Goal: Navigation & Orientation: Find specific page/section

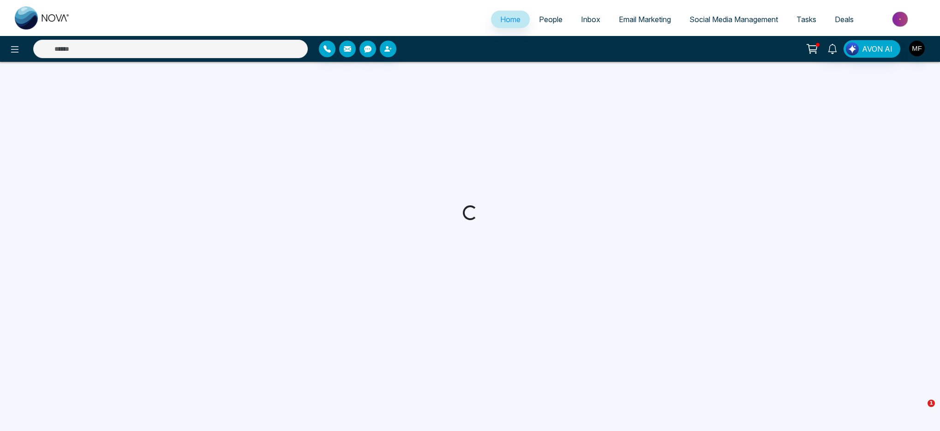
select select "*"
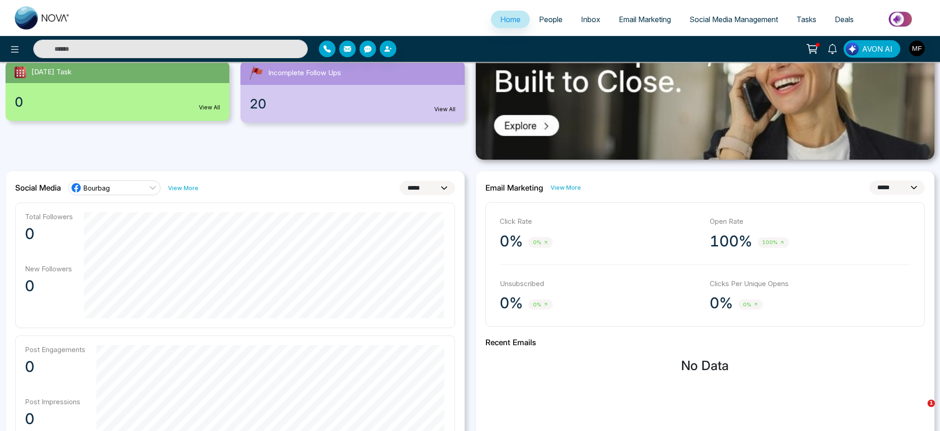
scroll to position [138, 0]
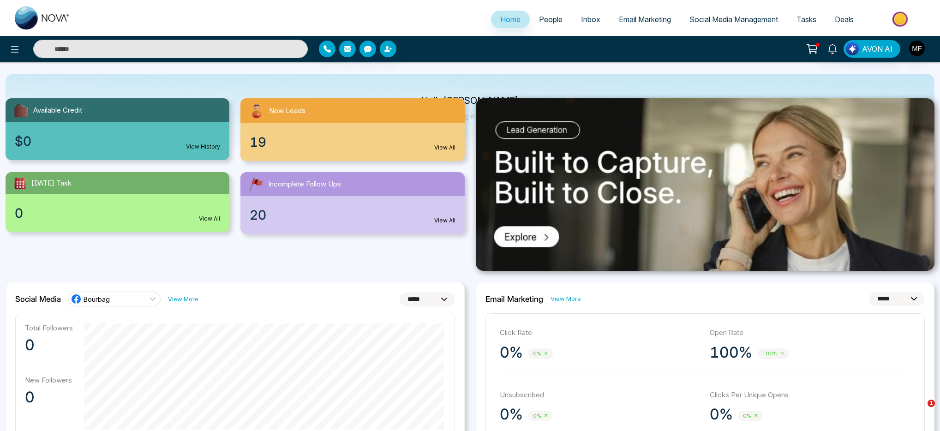
scroll to position [0, 0]
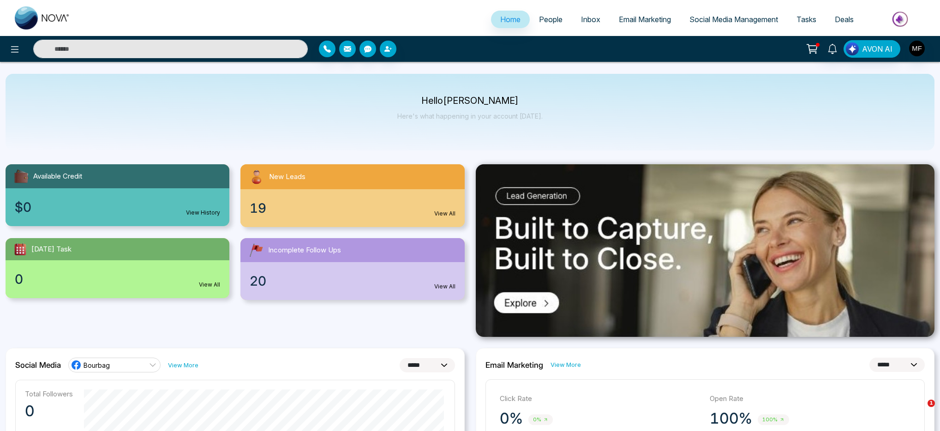
click at [465, 139] on div "Hello Marwen Ferchichi Here's what happening in your account today." at bounding box center [470, 112] width 929 height 77
click at [10, 49] on icon at bounding box center [14, 49] width 11 height 11
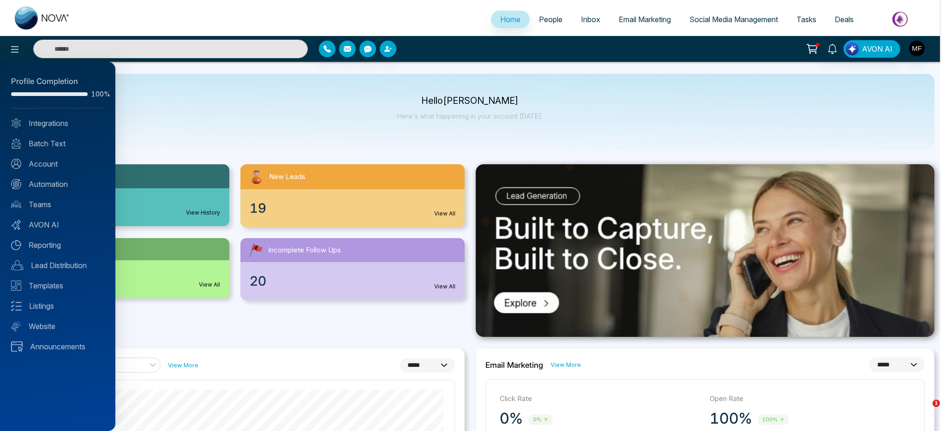
click at [311, 13] on div at bounding box center [472, 215] width 945 height 431
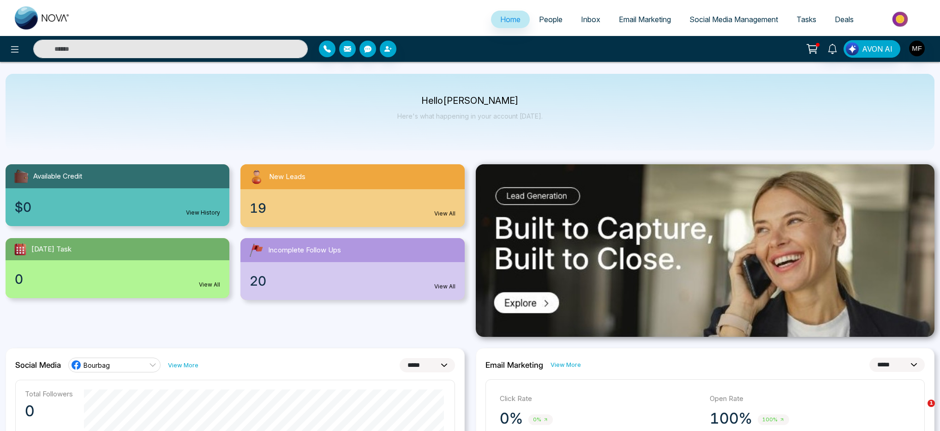
click at [547, 24] on span "People" at bounding box center [551, 19] width 24 height 9
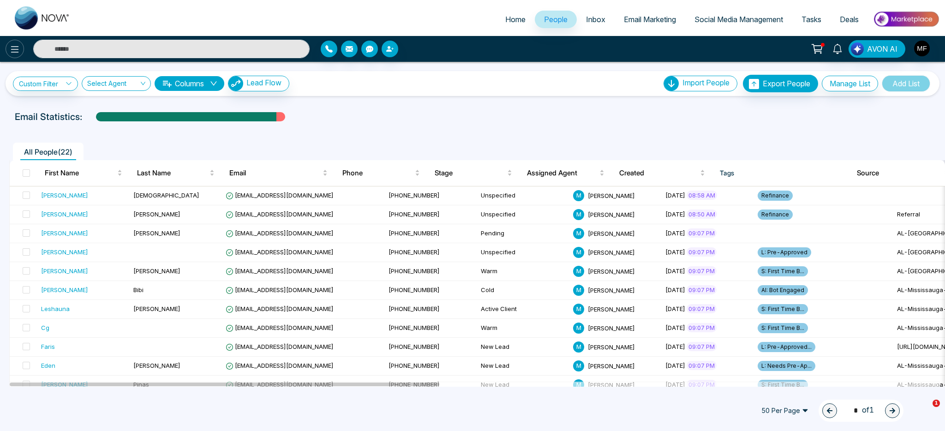
click at [15, 54] on icon at bounding box center [14, 49] width 11 height 11
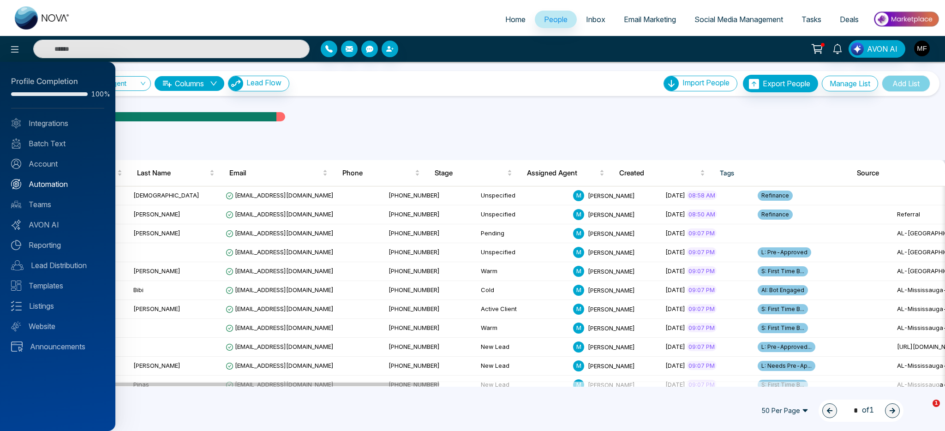
click at [61, 181] on link "Automation" at bounding box center [57, 184] width 93 height 11
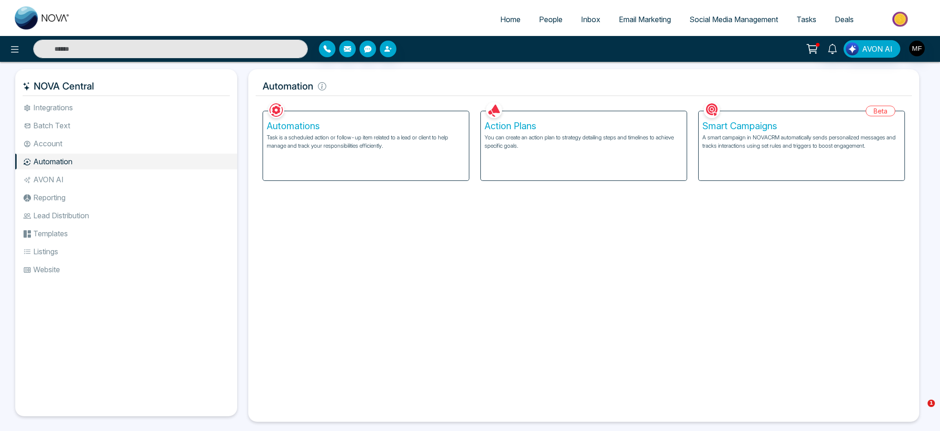
click at [67, 149] on li "Account" at bounding box center [126, 144] width 222 height 16
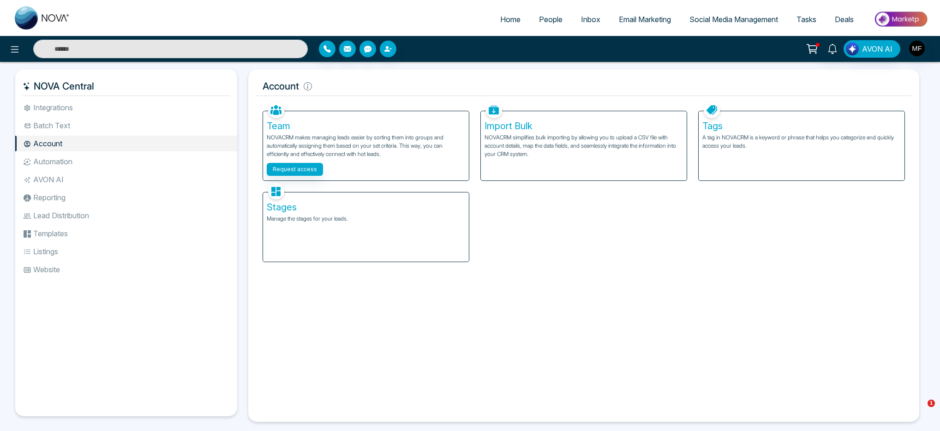
click at [76, 133] on ul "Integrations Batch Text Account Automation AVON AI Reporting Lead Distribution …" at bounding box center [126, 251] width 222 height 302
click at [79, 102] on li "Integrations" at bounding box center [126, 108] width 222 height 16
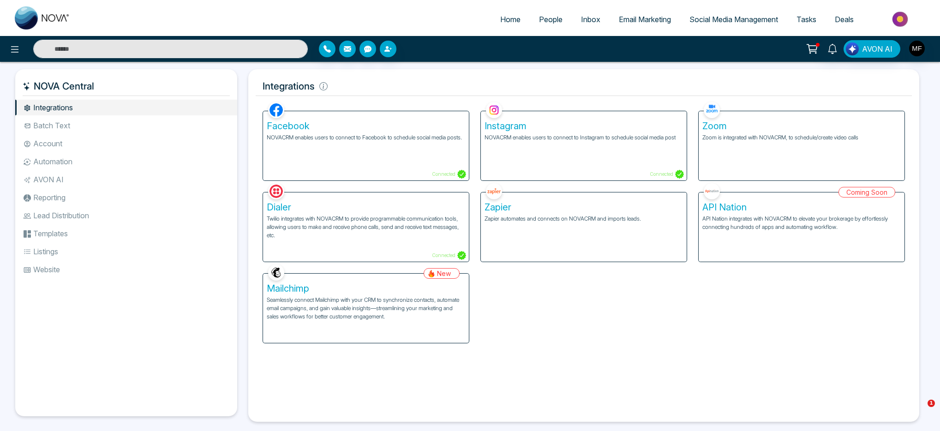
click at [61, 122] on li "Batch Text" at bounding box center [126, 126] width 222 height 16
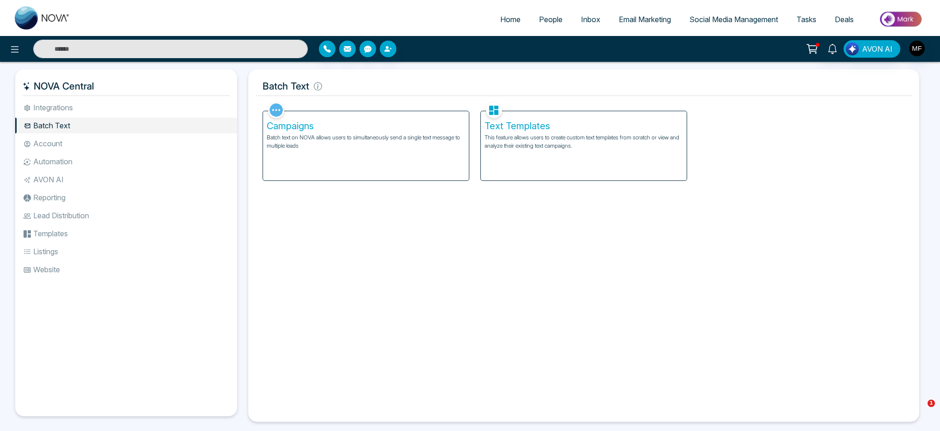
click at [61, 137] on li "Account" at bounding box center [126, 144] width 222 height 16
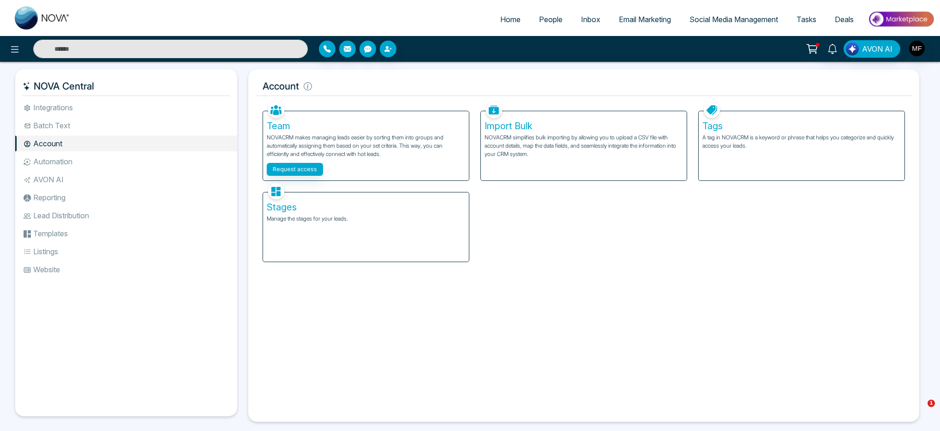
click at [61, 156] on li "Automation" at bounding box center [126, 162] width 222 height 16
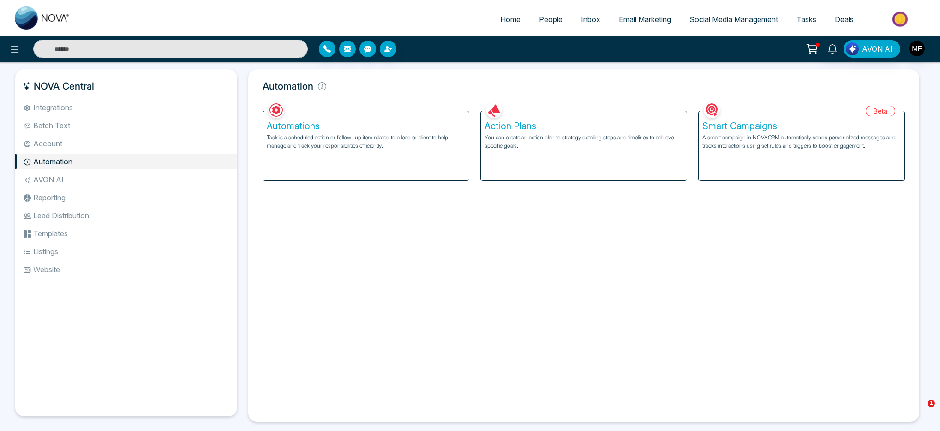
click at [64, 104] on li "Integrations" at bounding box center [126, 108] width 222 height 16
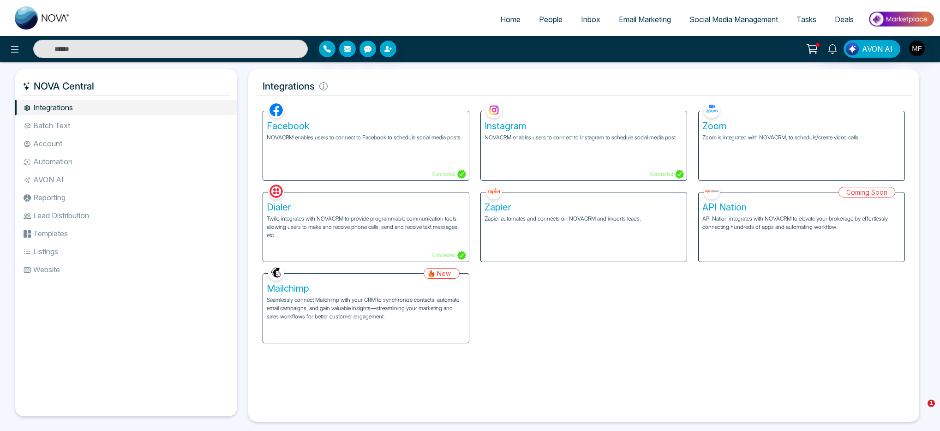
click at [808, 47] on icon at bounding box center [812, 48] width 13 height 13
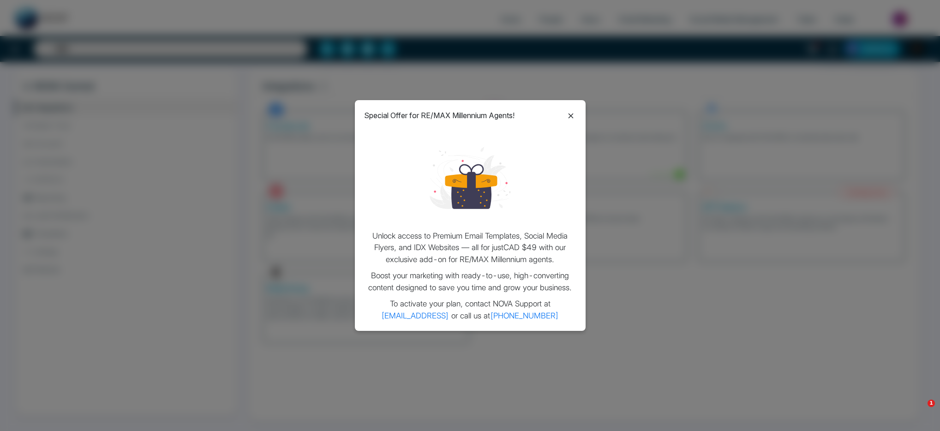
click at [568, 116] on icon at bounding box center [570, 115] width 11 height 11
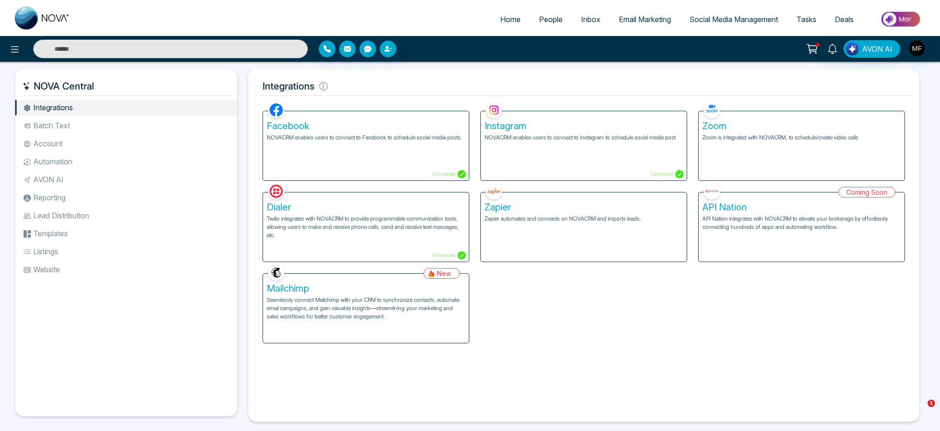
click at [476, 83] on h5 "Integrations" at bounding box center [584, 86] width 656 height 19
click at [508, 12] on link "Home" at bounding box center [510, 20] width 39 height 18
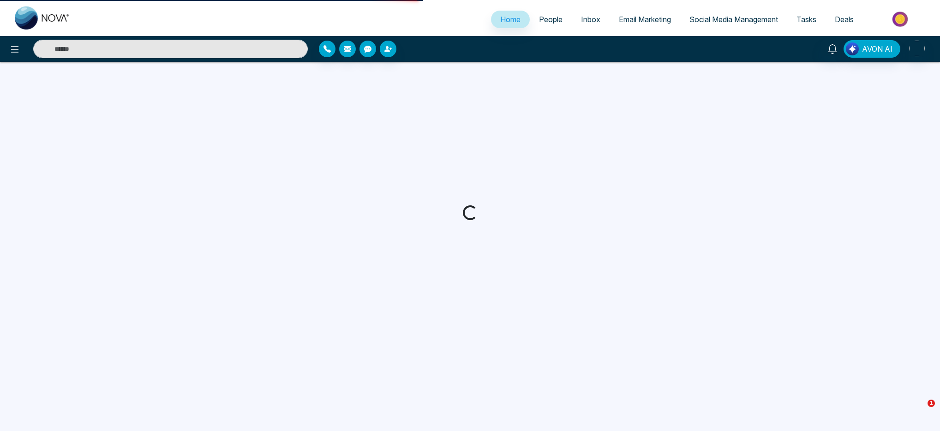
select select "*"
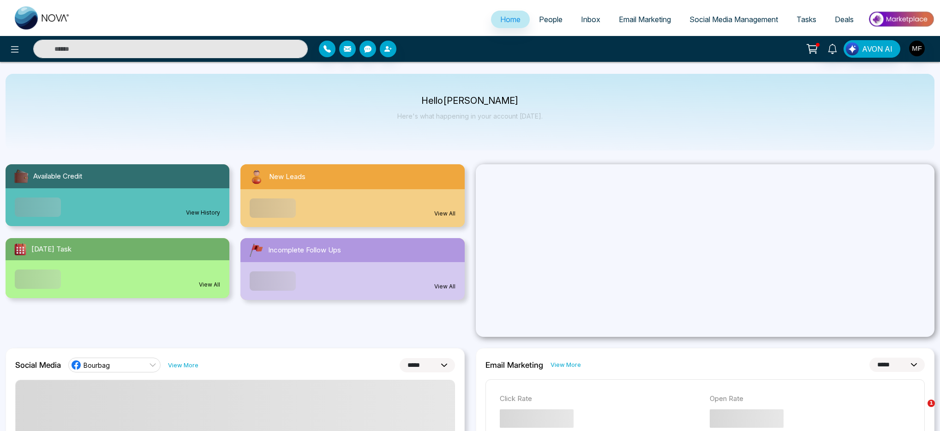
click at [540, 19] on span "People" at bounding box center [551, 19] width 24 height 9
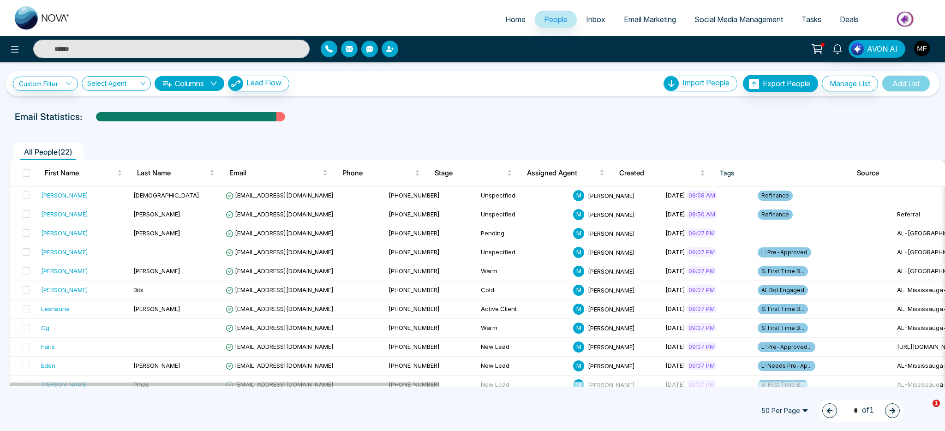
click at [594, 18] on span "Inbox" at bounding box center [595, 19] width 19 height 9
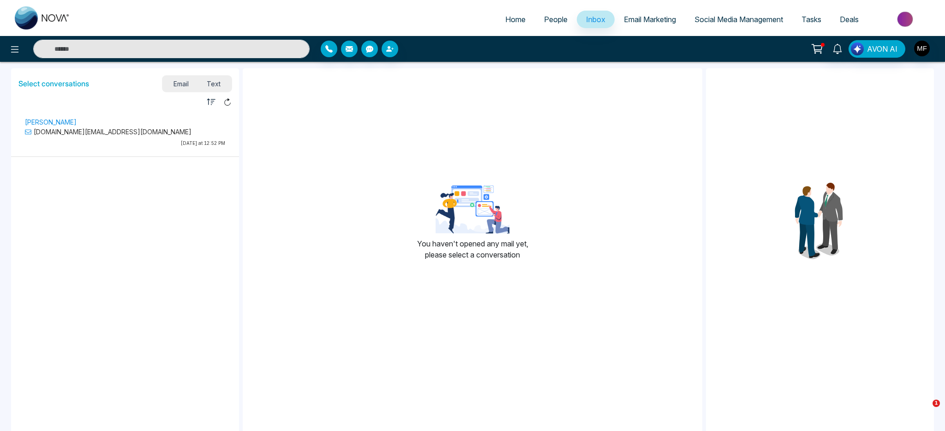
click at [642, 24] on span "Email Marketing" at bounding box center [650, 19] width 52 height 9
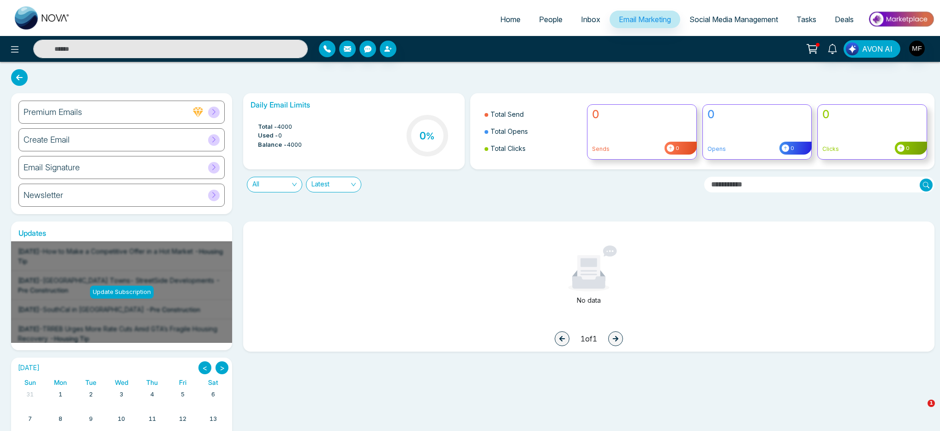
click at [135, 295] on div "Update Subscription" at bounding box center [122, 292] width 64 height 13
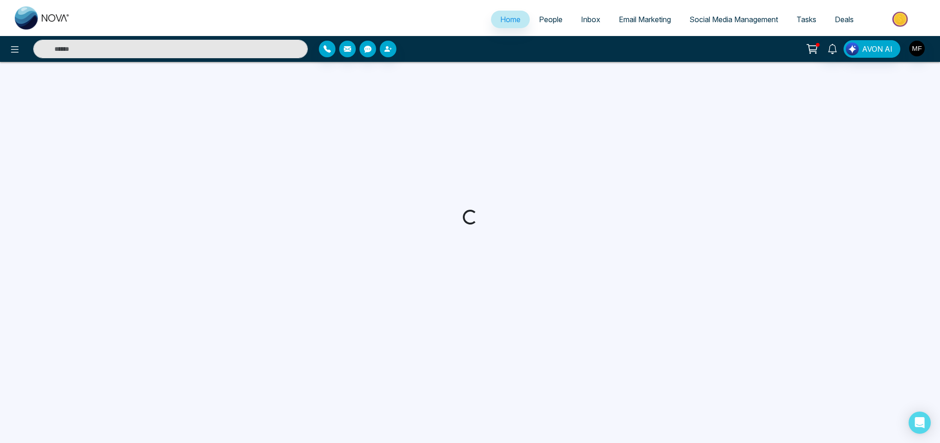
select select "*"
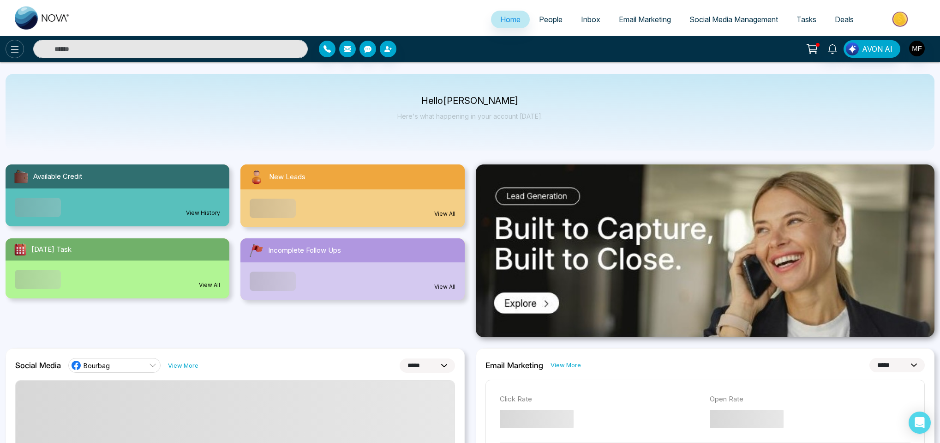
click at [12, 52] on icon at bounding box center [15, 49] width 8 height 6
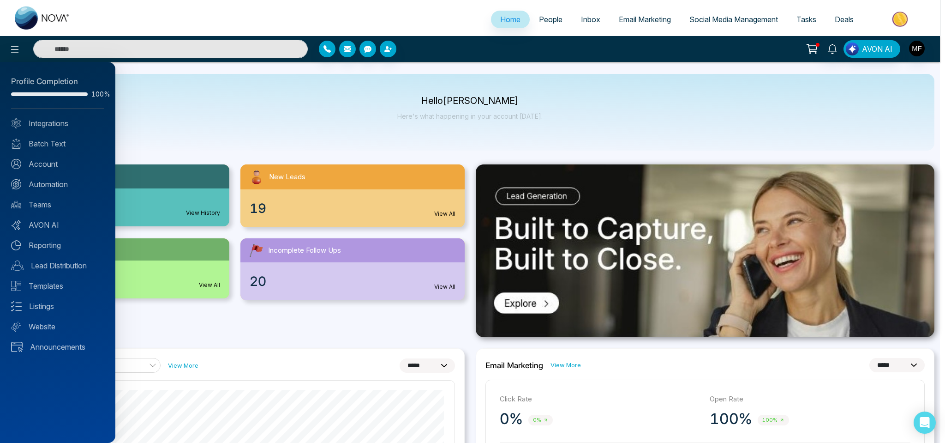
click at [909, 17] on div at bounding box center [472, 221] width 945 height 443
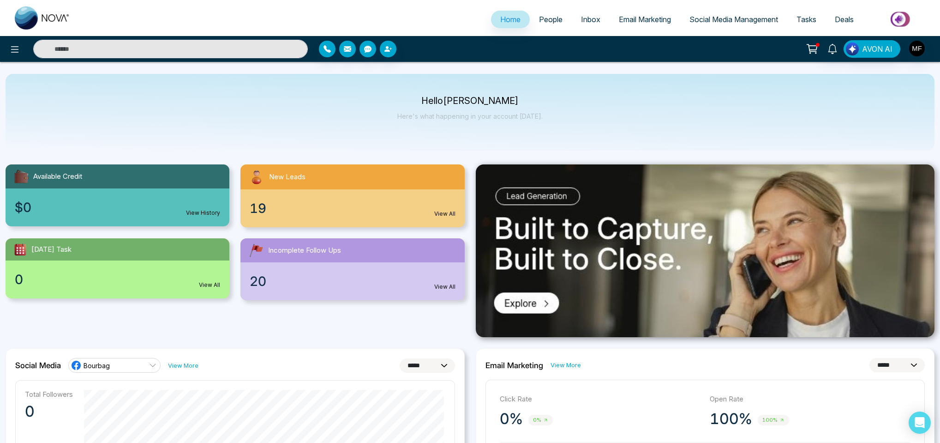
click at [904, 18] on img at bounding box center [900, 19] width 67 height 21
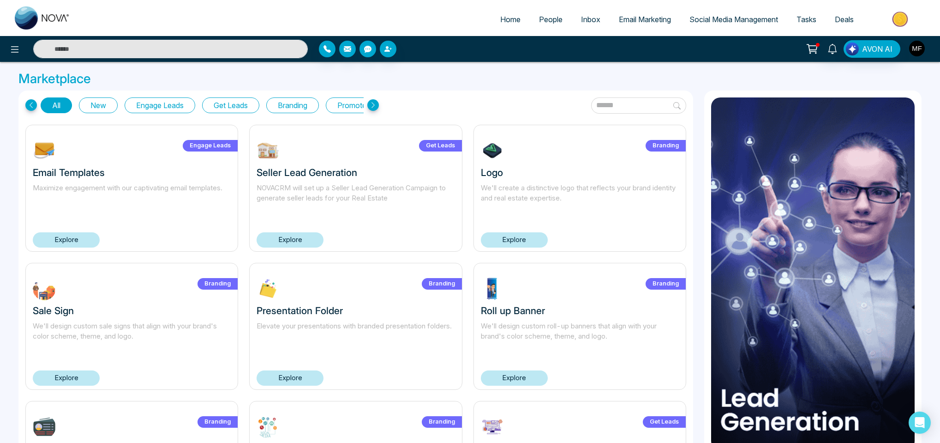
click at [919, 49] on img "button" at bounding box center [917, 49] width 16 height 16
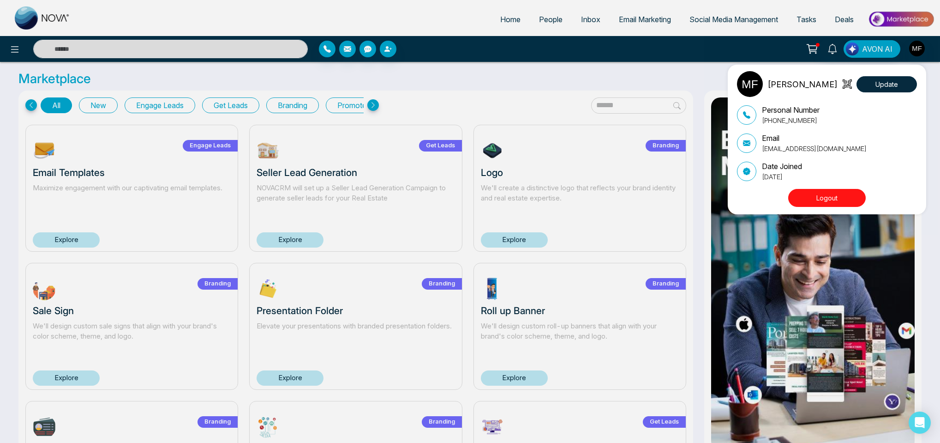
click at [814, 47] on div "[PERSON_NAME] Update Personal Number [PHONE_NUMBER] Email [EMAIL_ADDRESS][DOMAI…" at bounding box center [470, 221] width 940 height 443
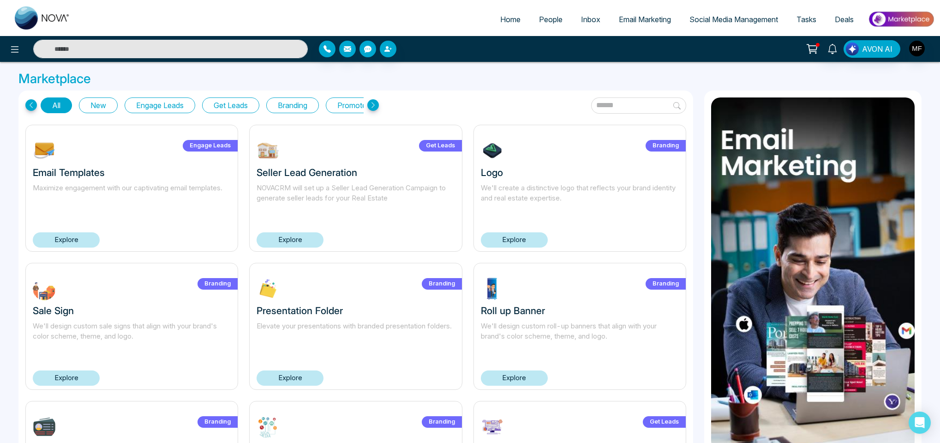
click at [813, 53] on icon at bounding box center [812, 48] width 13 height 13
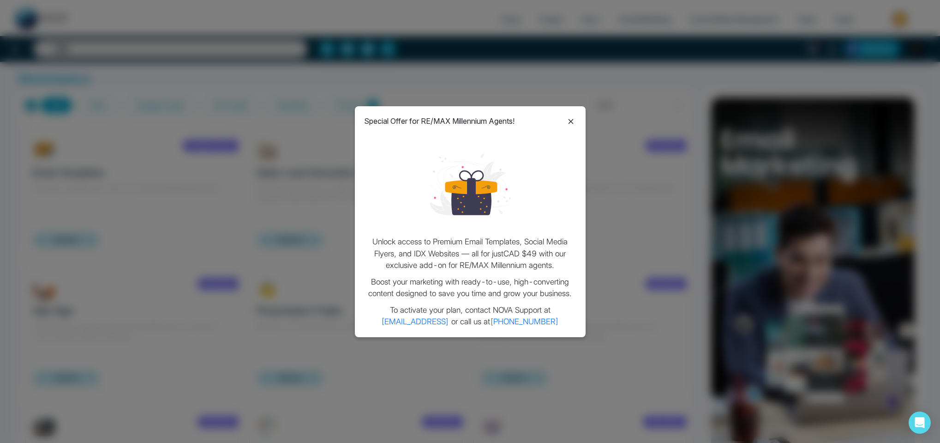
click at [823, 51] on div "Special Offer for RE/MAX Millennium Agents! Unlock access to Premium Email Temp…" at bounding box center [470, 221] width 940 height 443
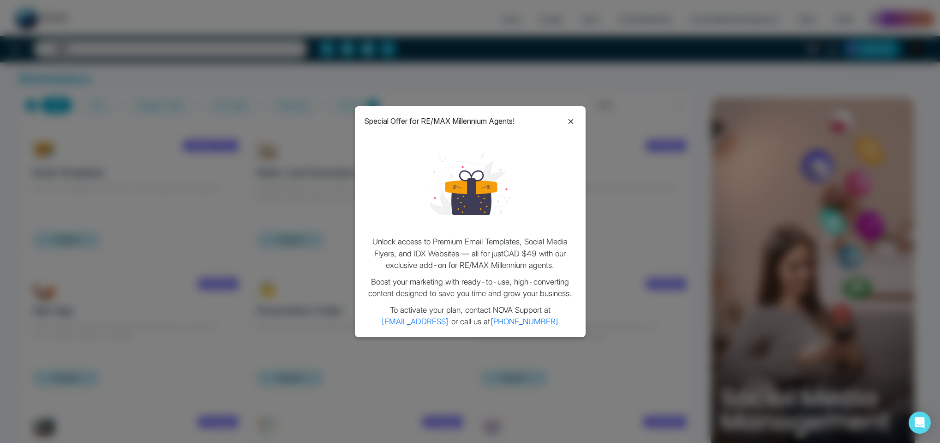
click at [571, 123] on icon at bounding box center [570, 121] width 11 height 11
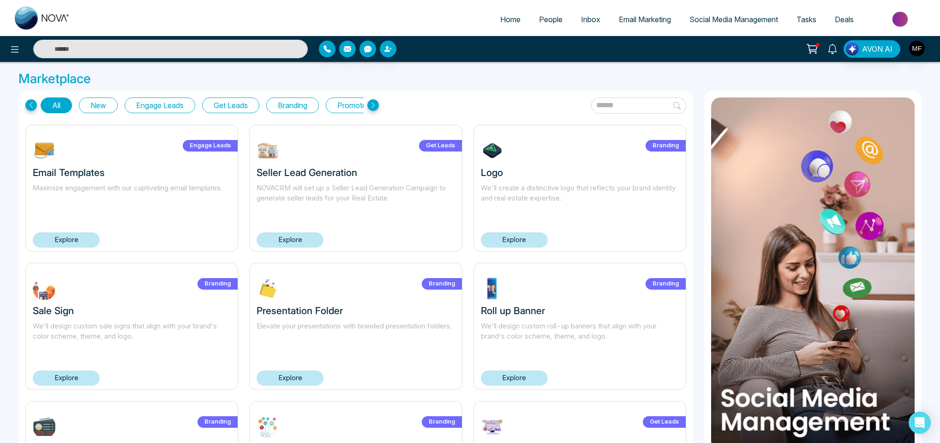
click at [835, 47] on icon at bounding box center [832, 49] width 10 height 10
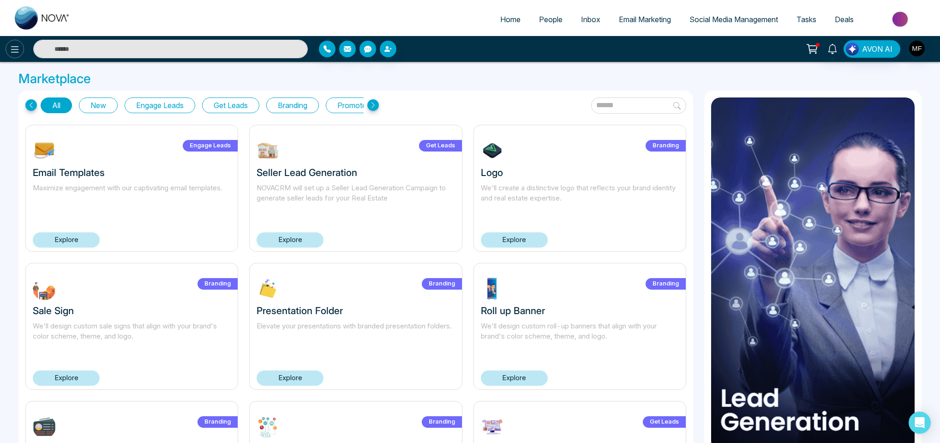
click at [20, 55] on button at bounding box center [15, 49] width 18 height 18
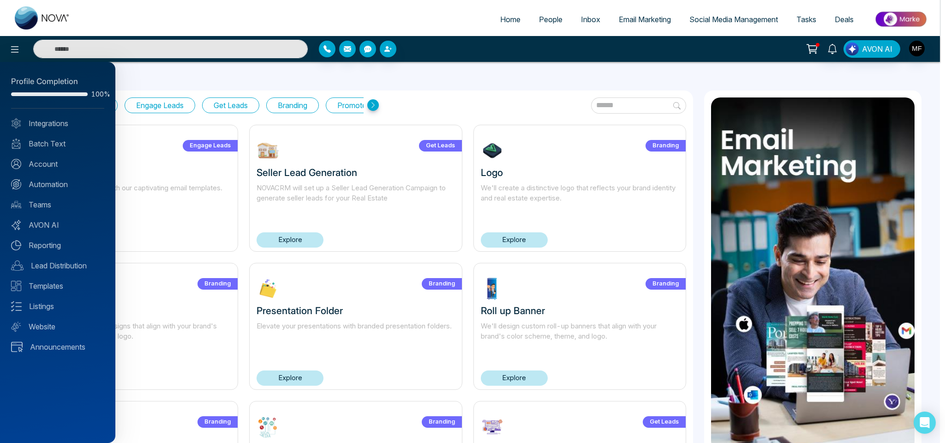
click at [755, 22] on div at bounding box center [472, 221] width 945 height 443
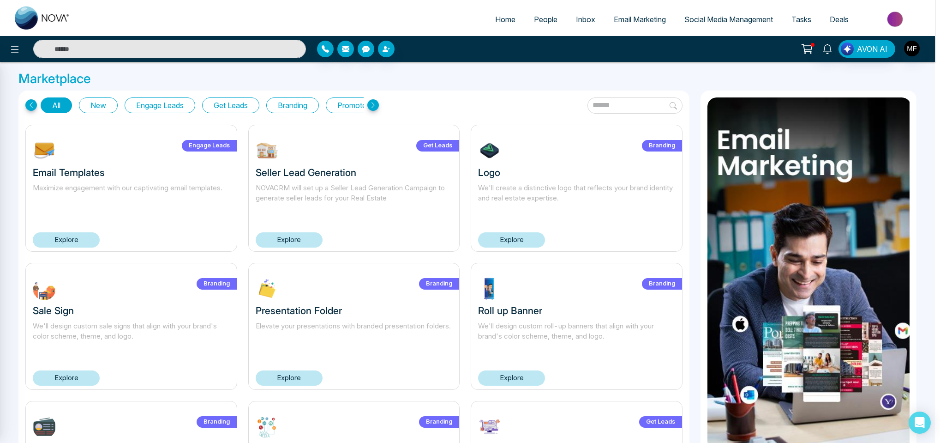
click at [756, 20] on span "Social Media Management" at bounding box center [728, 19] width 89 height 9
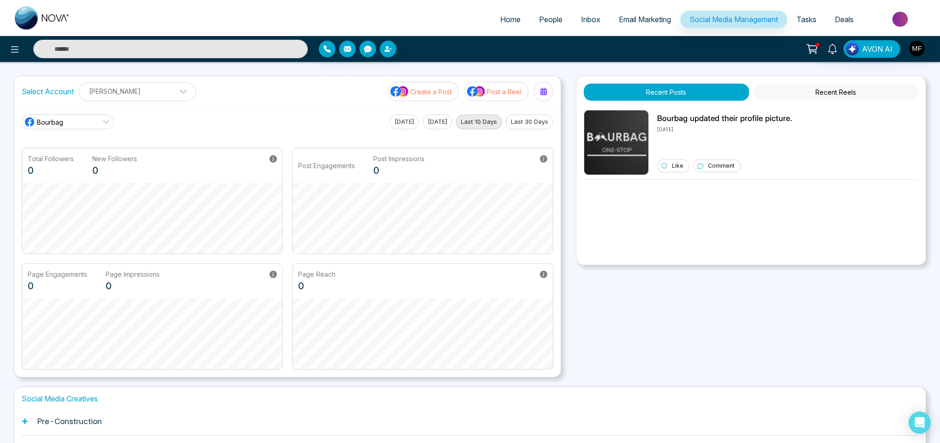
click at [634, 20] on span "Email Marketing" at bounding box center [645, 19] width 52 height 9
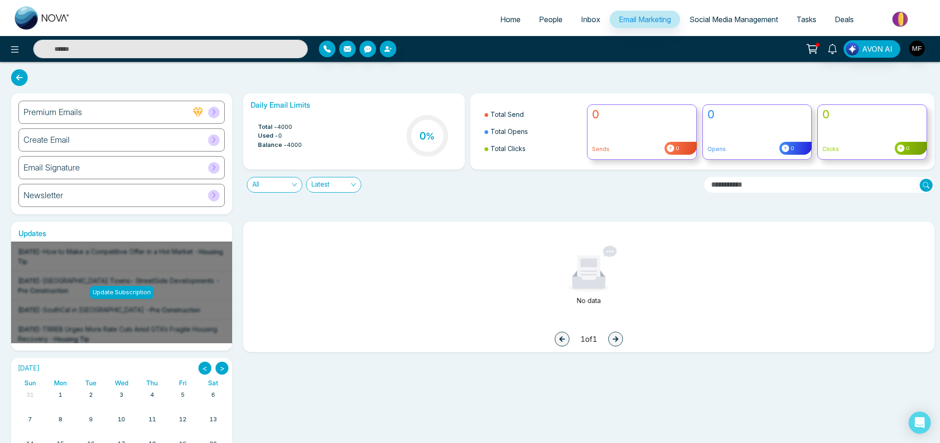
click at [578, 25] on link "Inbox" at bounding box center [591, 20] width 38 height 18
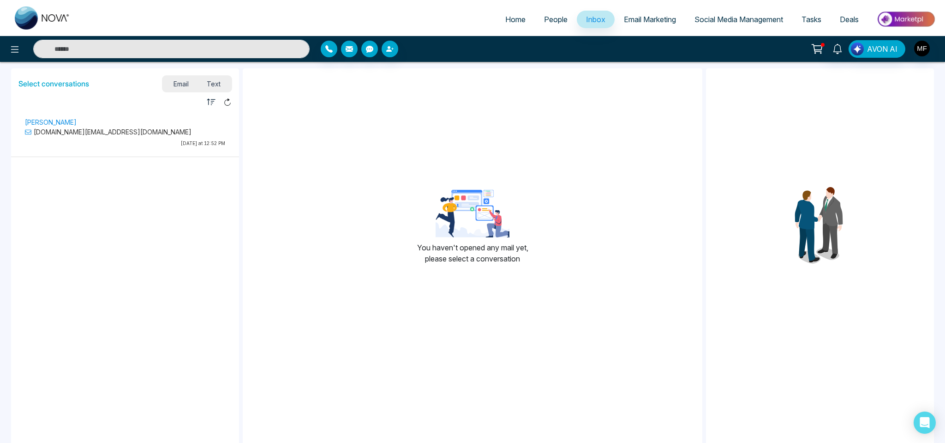
click at [552, 24] on link "People" at bounding box center [556, 20] width 42 height 18
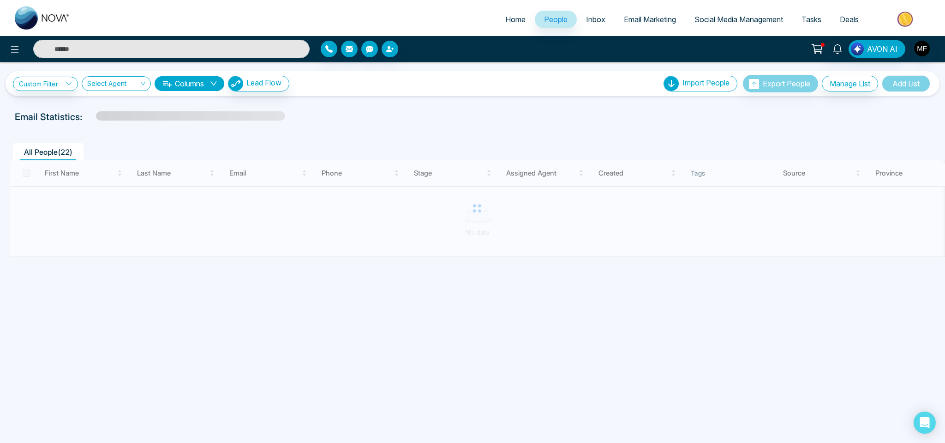
click at [590, 20] on span "Inbox" at bounding box center [595, 19] width 19 height 9
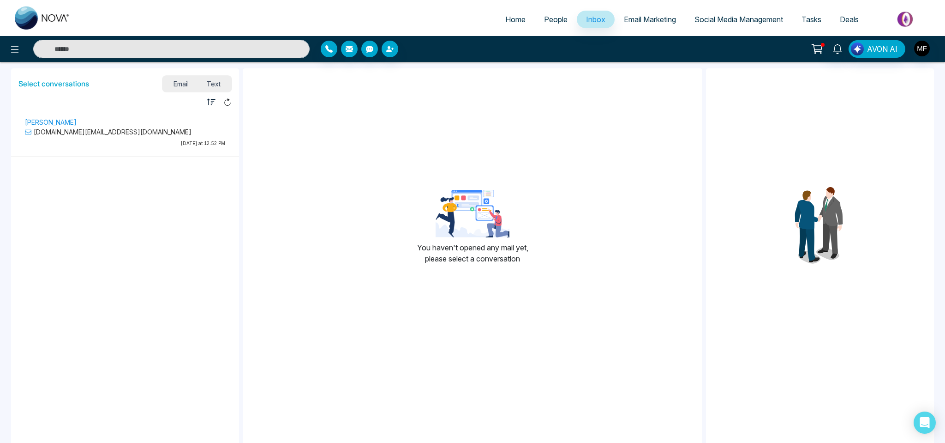
click at [60, 132] on p "[DOMAIN_NAME][EMAIL_ADDRESS][DOMAIN_NAME]" at bounding box center [125, 132] width 200 height 10
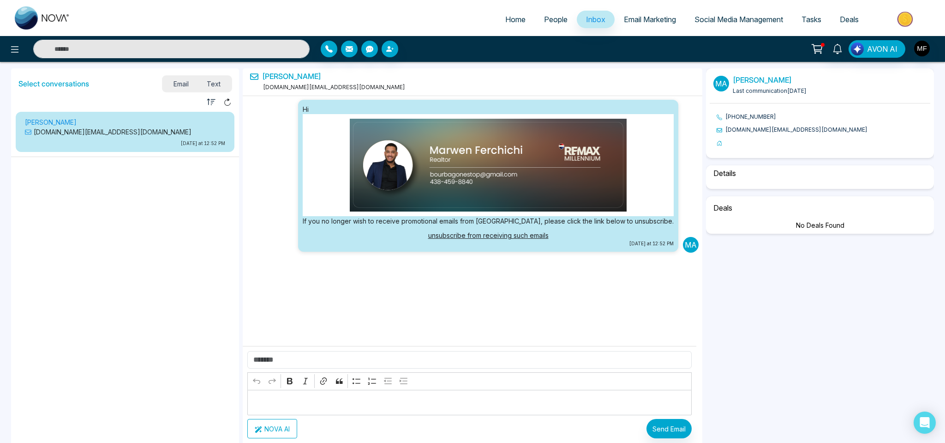
select select "*"
select select "****"
select select "*****"
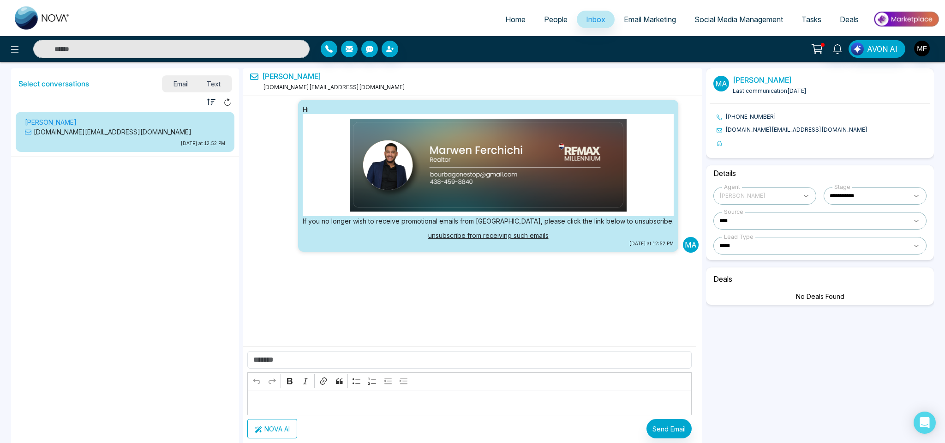
click at [515, 24] on link "Home" at bounding box center [515, 20] width 39 height 18
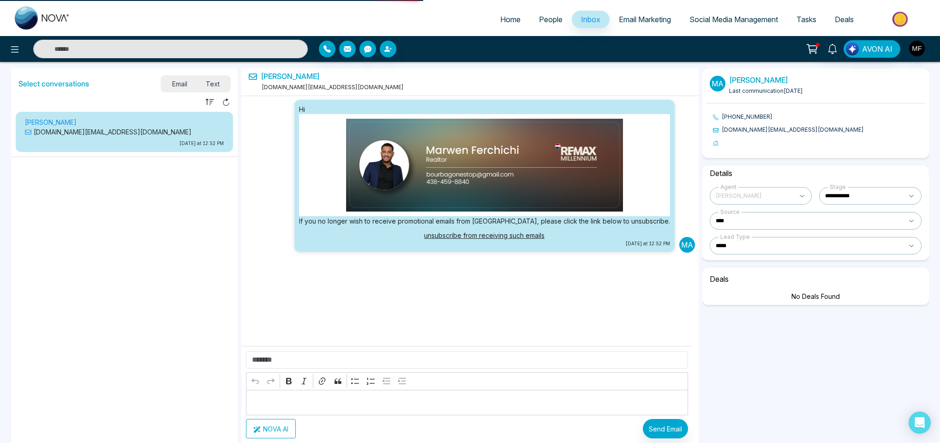
select select "*"
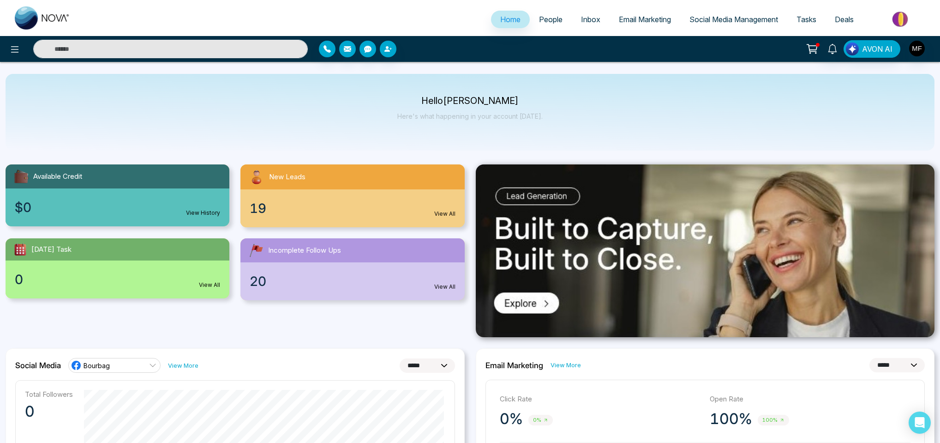
click at [540, 20] on span "People" at bounding box center [551, 19] width 24 height 9
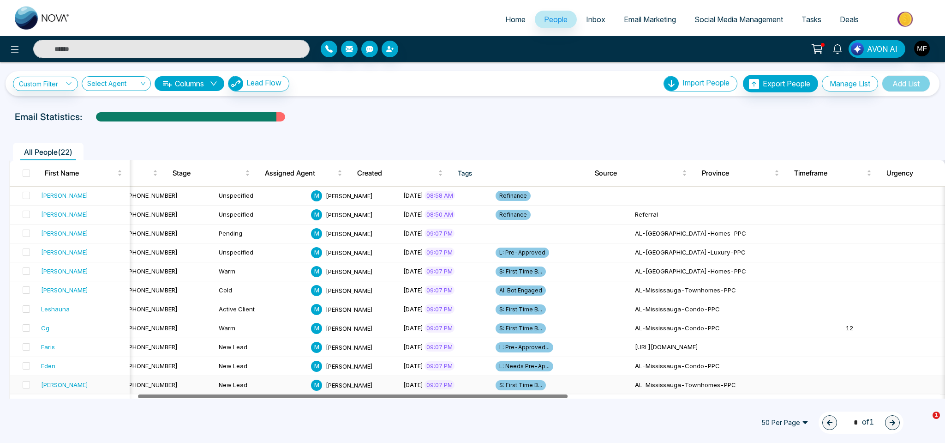
scroll to position [0, 85]
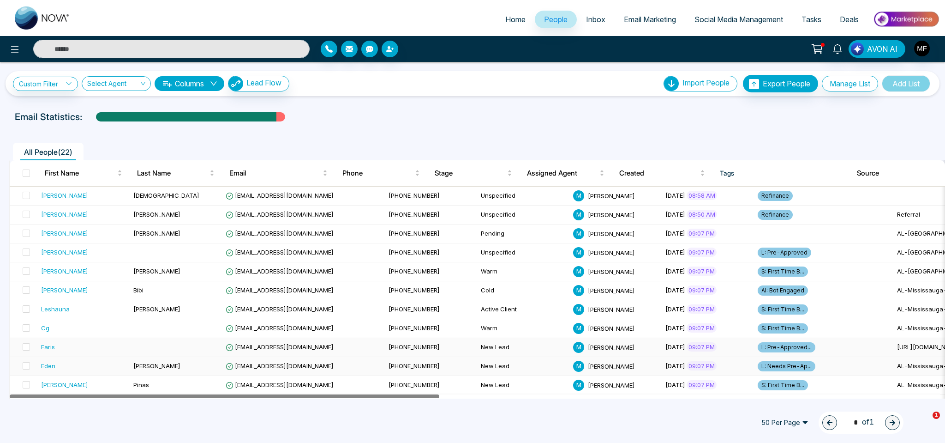
drag, startPoint x: 414, startPoint y: 397, endPoint x: 354, endPoint y: 345, distance: 78.8
click at [338, 371] on div "First Name Last Name Email Phone Stage Assigned Agent Created Tags Source Provi…" at bounding box center [477, 384] width 936 height 448
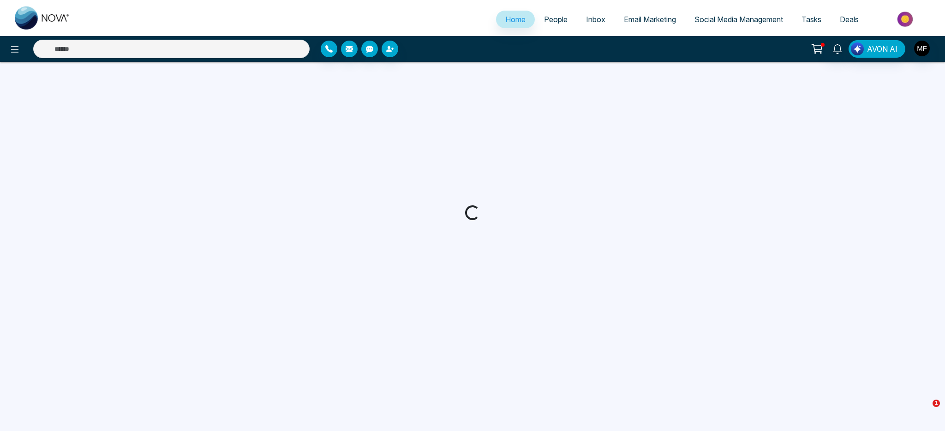
select select "*"
